Goal: Task Accomplishment & Management: Use online tool/utility

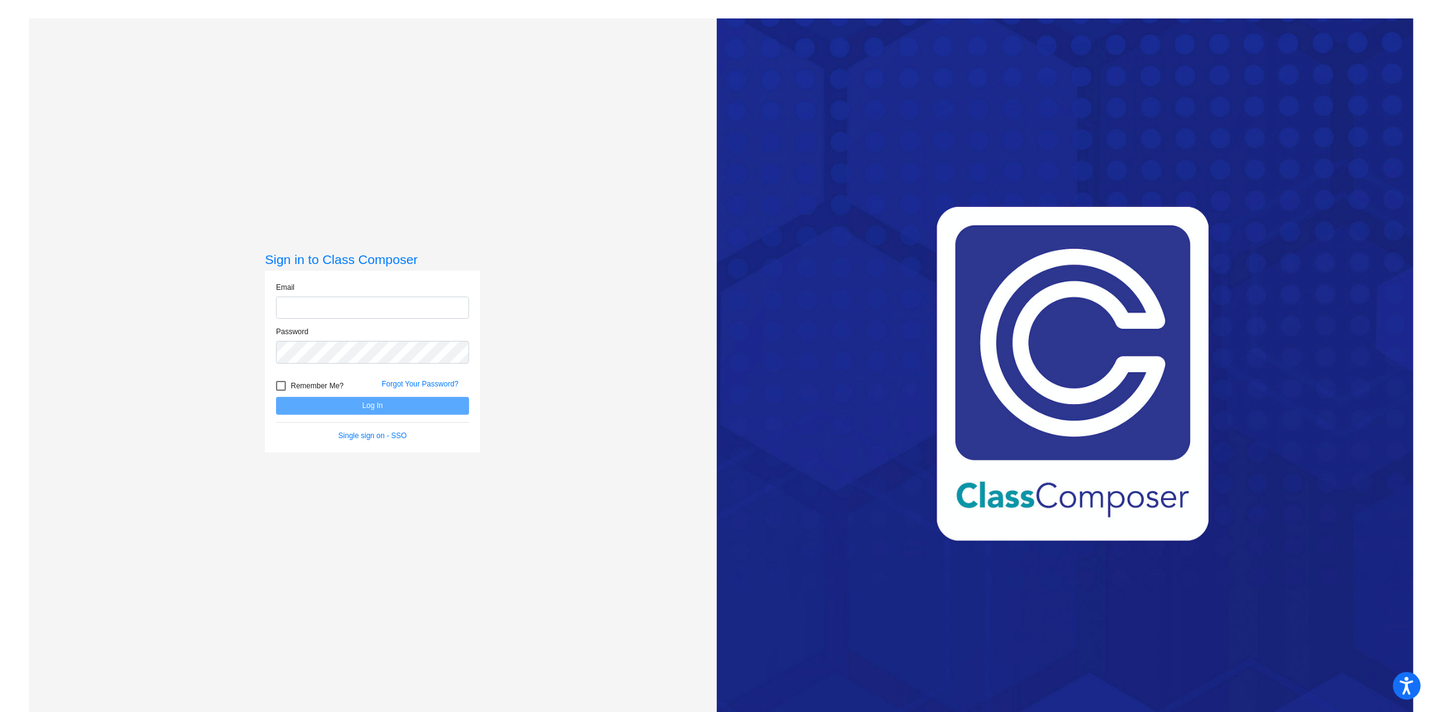
type input "[PERSON_NAME][EMAIL_ADDRESS][PERSON_NAME][DOMAIN_NAME]"
click at [382, 409] on button "Log In" at bounding box center [372, 406] width 193 height 18
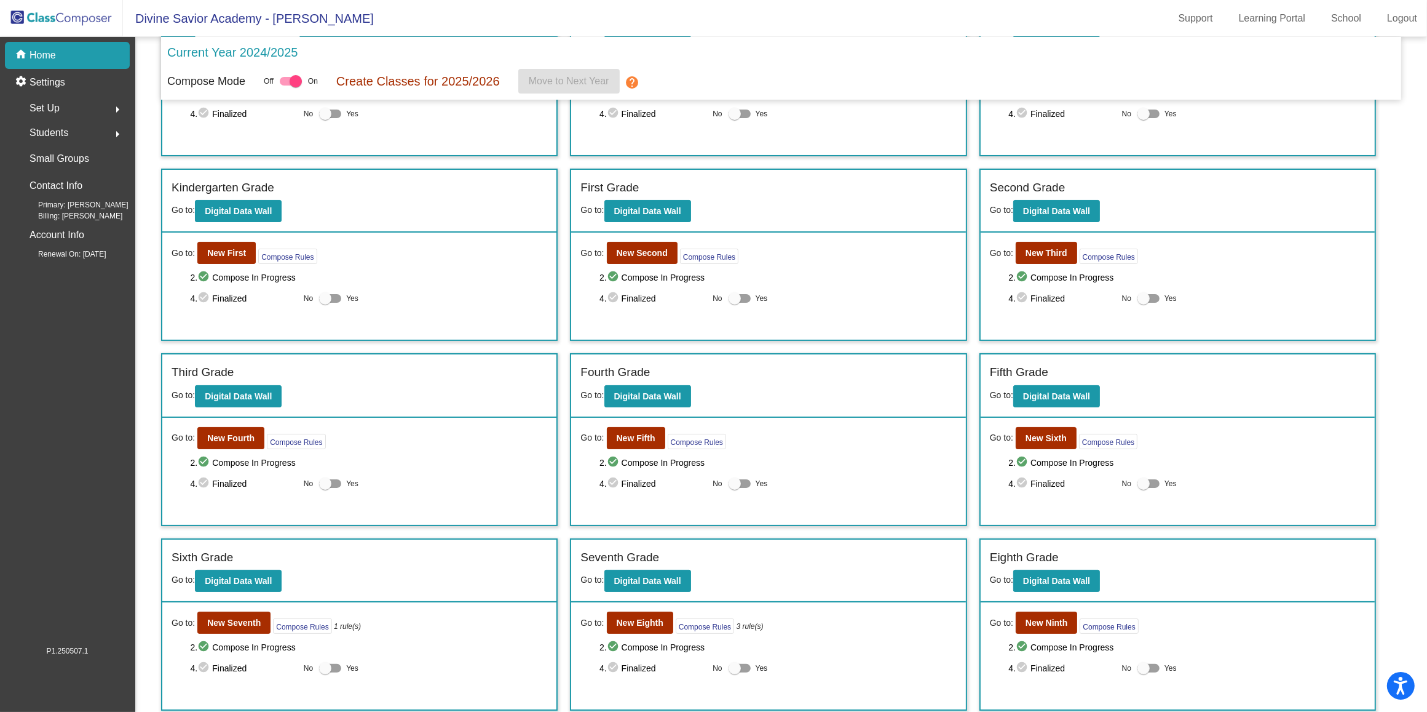
scroll to position [127, 0]
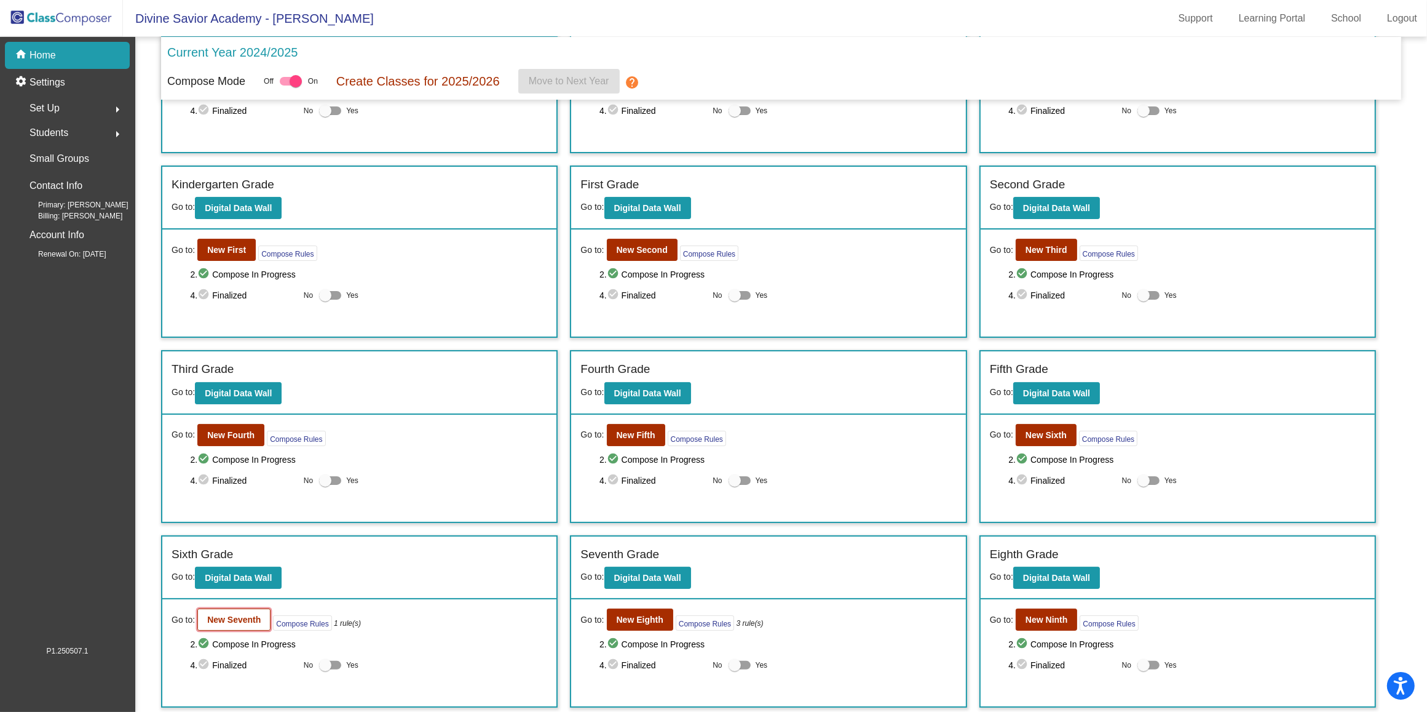
click at [232, 619] on b "New Seventh" at bounding box center [234, 619] width 54 height 10
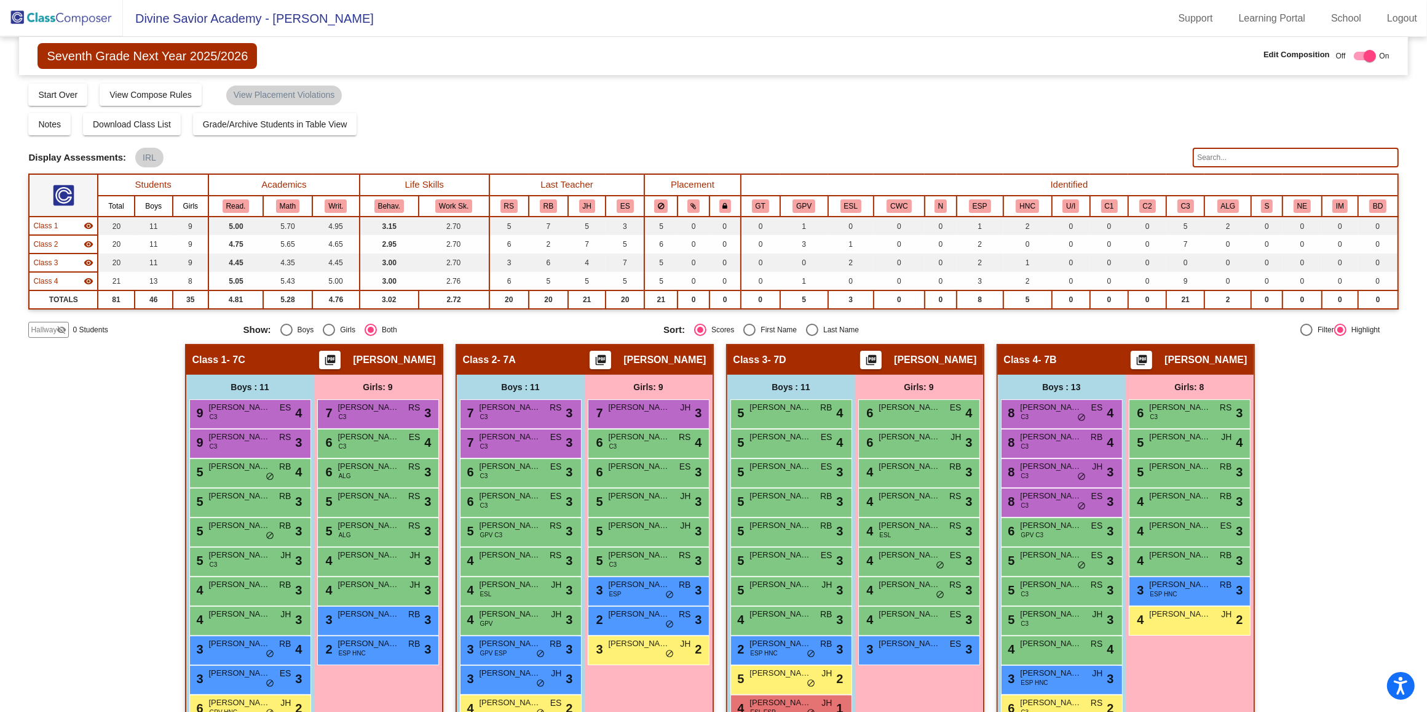
click at [121, 512] on div "Hallway - Hallway Class picture_as_pdf Add Student First Name Last Name Student…" at bounding box center [713, 573] width 1370 height 459
checkbox input "false"
